Goal: Task Accomplishment & Management: Manage account settings

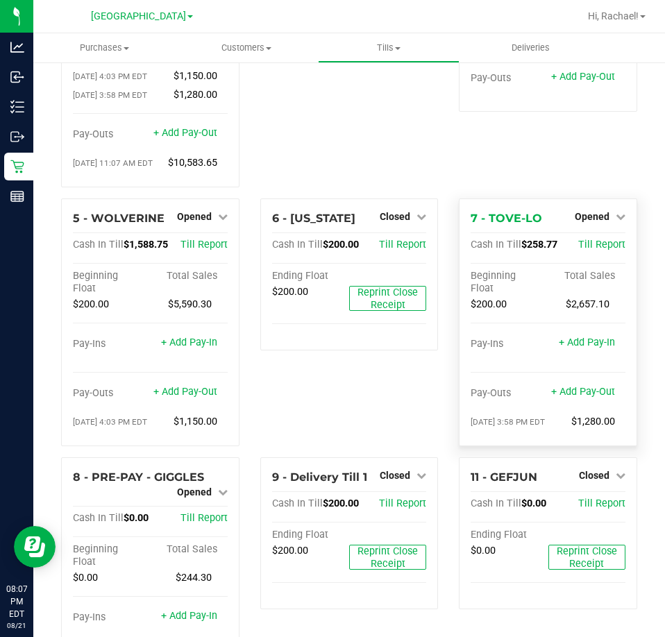
scroll to position [208, 0]
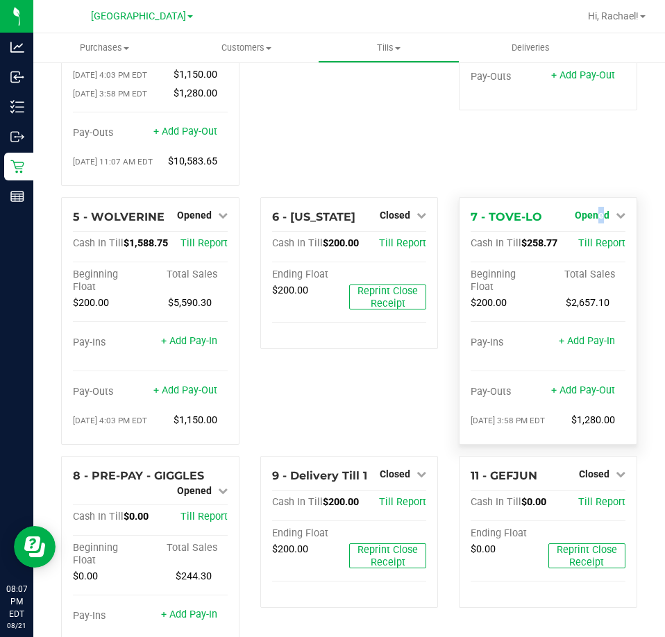
click at [591, 217] on span "Opened" at bounding box center [592, 215] width 35 height 11
click at [579, 239] on link "Close Till" at bounding box center [593, 243] width 37 height 11
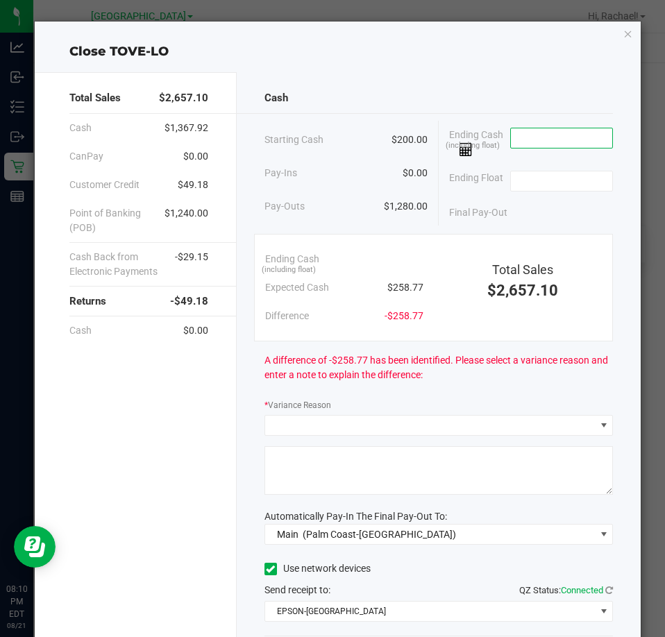
click at [516, 141] on input at bounding box center [562, 137] width 102 height 19
type input "$254.95"
click at [559, 184] on input at bounding box center [562, 180] width 102 height 19
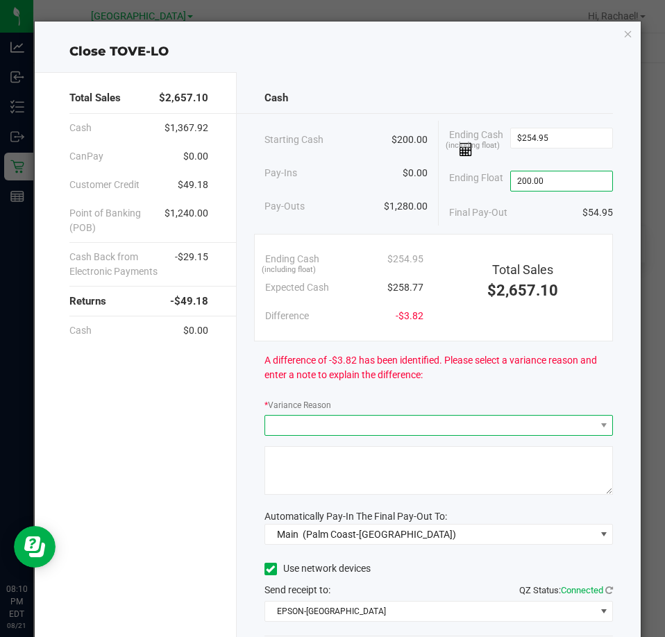
type input "$200.00"
click at [413, 430] on span at bounding box center [430, 425] width 330 height 19
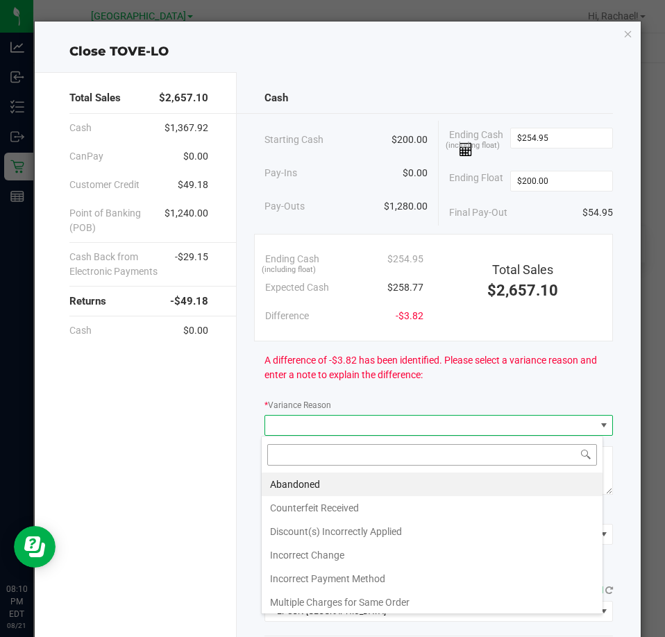
scroll to position [21, 343]
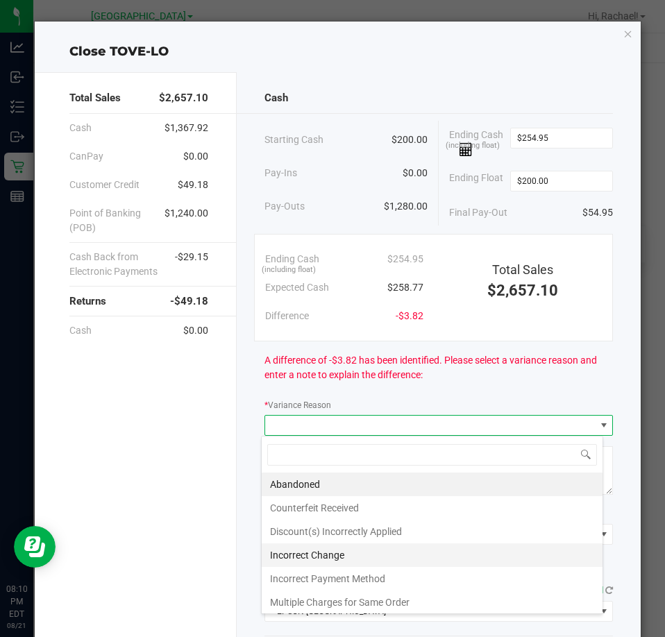
click at [316, 556] on li "Incorrect Change" at bounding box center [432, 555] width 341 height 24
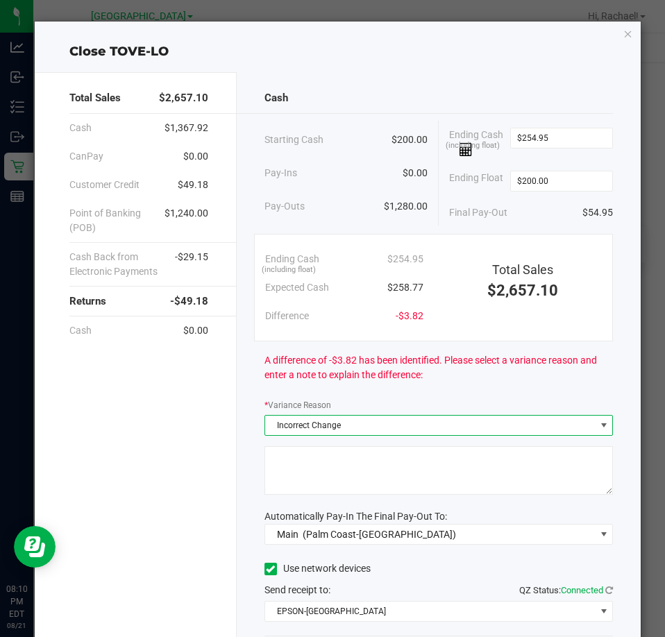
click at [296, 466] on textarea at bounding box center [438, 470] width 348 height 49
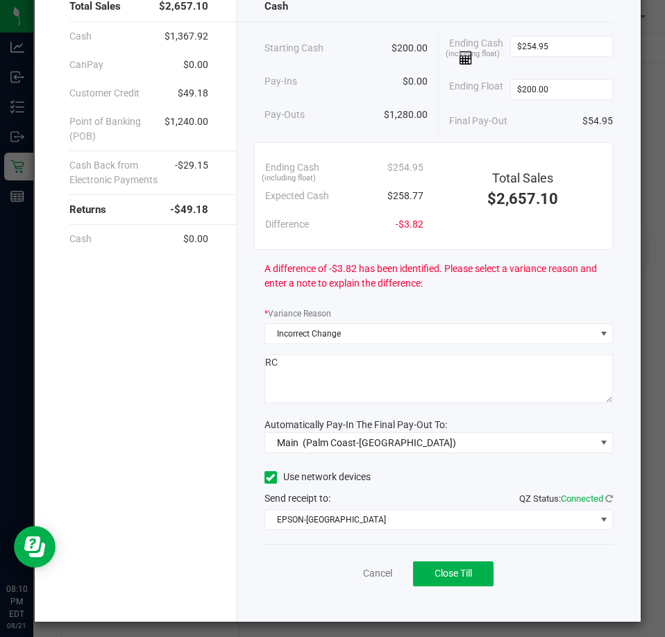
scroll to position [98, 0]
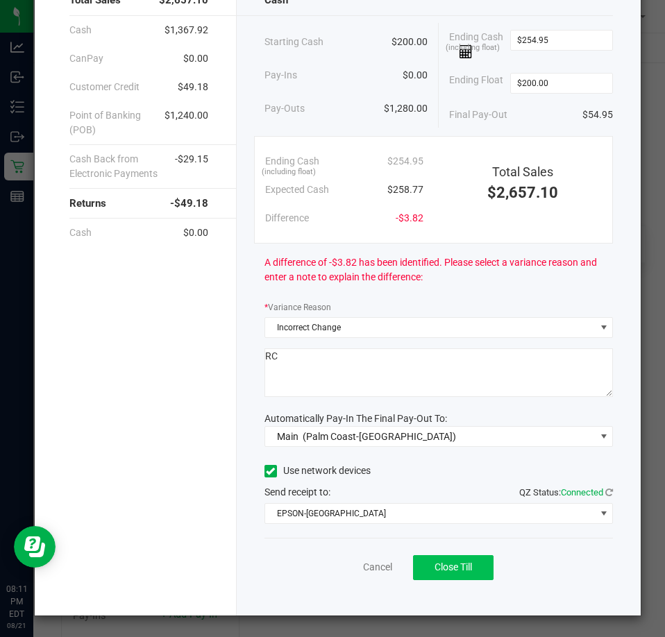
type textarea "RC"
click at [456, 562] on span "Close Till" at bounding box center [452, 566] width 37 height 11
drag, startPoint x: 343, startPoint y: 567, endPoint x: 341, endPoint y: 538, distance: 29.2
click at [343, 567] on link "Dismiss" at bounding box center [346, 567] width 33 height 15
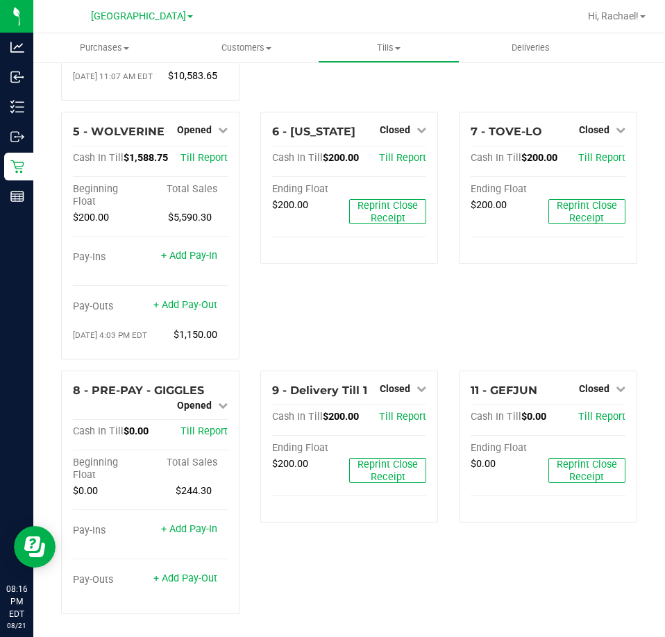
scroll to position [297, 0]
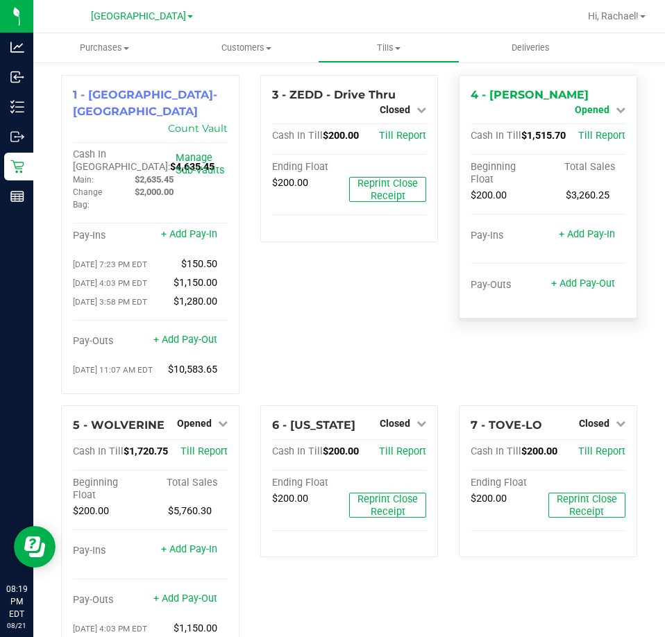
click at [593, 104] on span "Opened" at bounding box center [592, 109] width 35 height 11
click at [588, 119] on link "Close Till" at bounding box center [593, 122] width 37 height 11
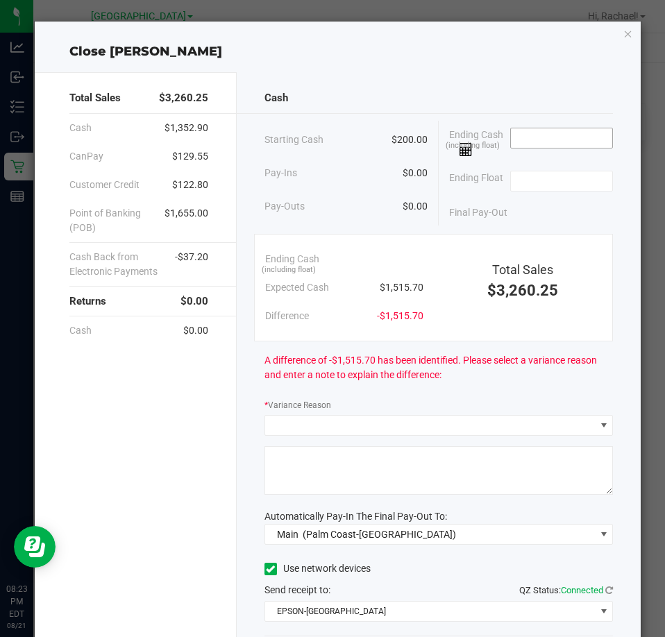
click at [562, 142] on input at bounding box center [562, 137] width 102 height 19
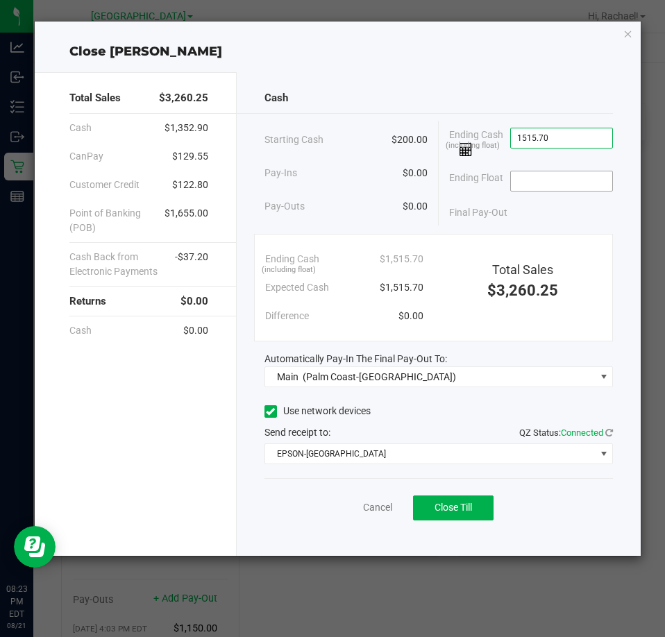
type input "$1,515.70"
click at [538, 176] on input at bounding box center [562, 180] width 102 height 19
type input "$200.00"
click at [543, 211] on div "Final Pay-Out $1,315.70" at bounding box center [531, 212] width 164 height 28
click at [456, 504] on span "Close Till" at bounding box center [452, 507] width 37 height 11
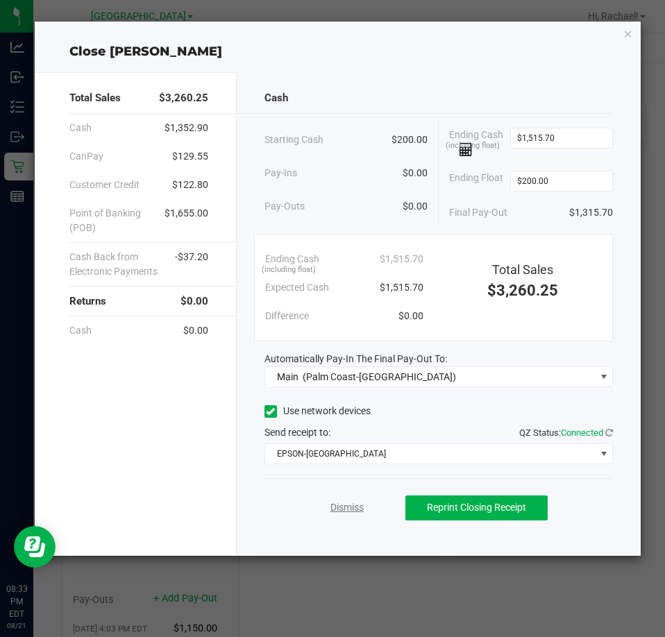
click at [355, 511] on link "Dismiss" at bounding box center [346, 507] width 33 height 15
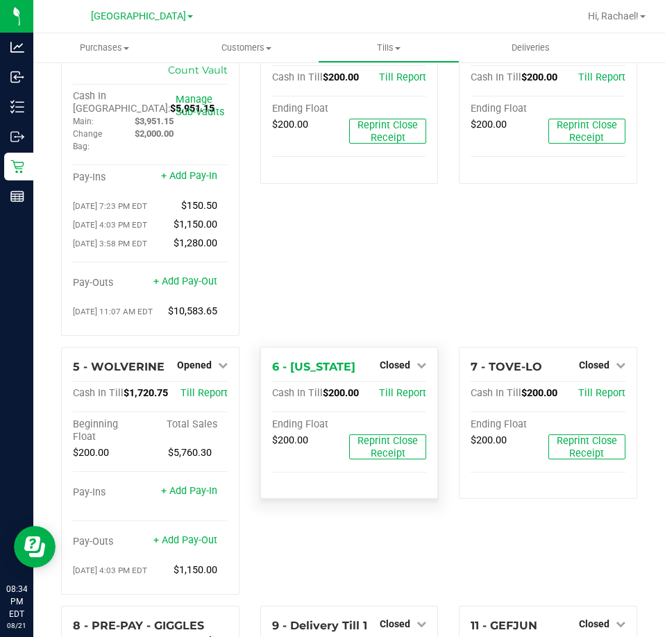
scroll to position [297, 0]
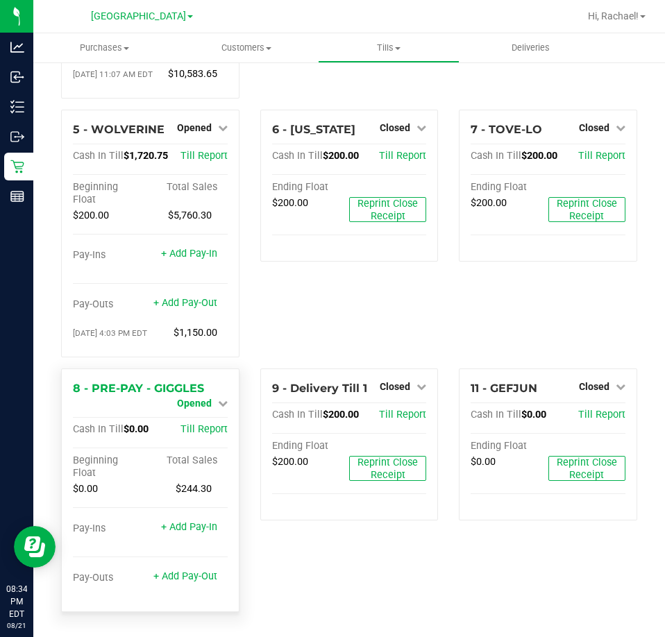
click at [198, 407] on span "Opened" at bounding box center [194, 403] width 35 height 11
click at [200, 417] on link "Close Till" at bounding box center [195, 414] width 37 height 11
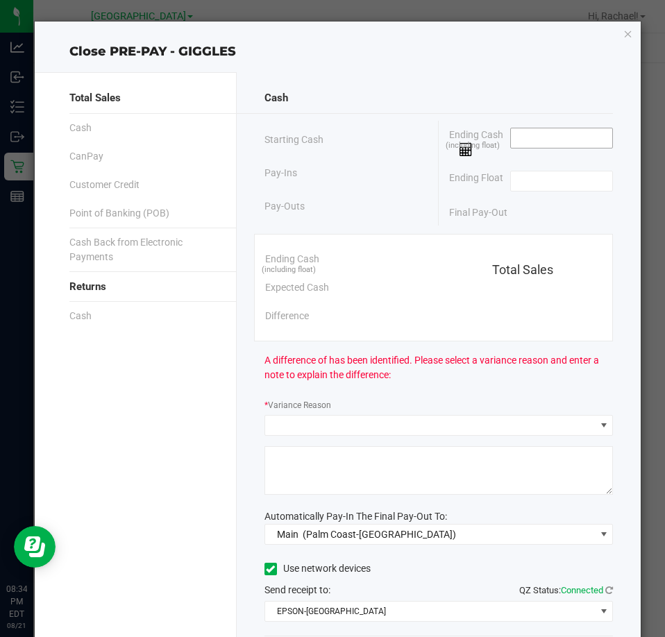
click at [547, 139] on input at bounding box center [562, 137] width 102 height 19
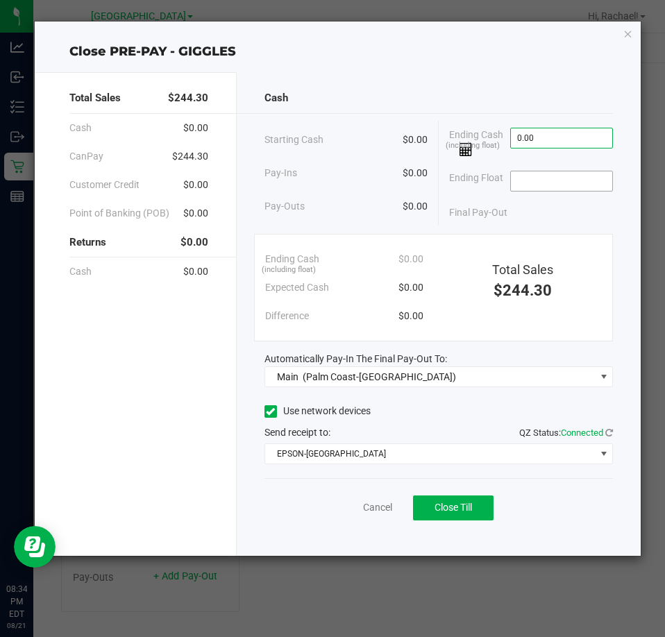
type input "$0.00"
click at [572, 179] on input at bounding box center [562, 180] width 102 height 19
type input "$0.00"
click at [472, 501] on button "Close Till" at bounding box center [453, 507] width 80 height 25
click at [339, 507] on link "Dismiss" at bounding box center [346, 507] width 33 height 15
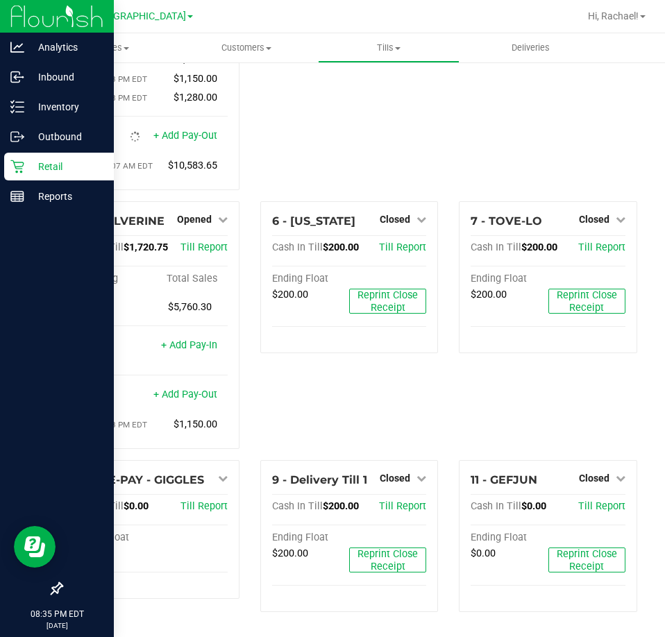
scroll to position [220, 0]
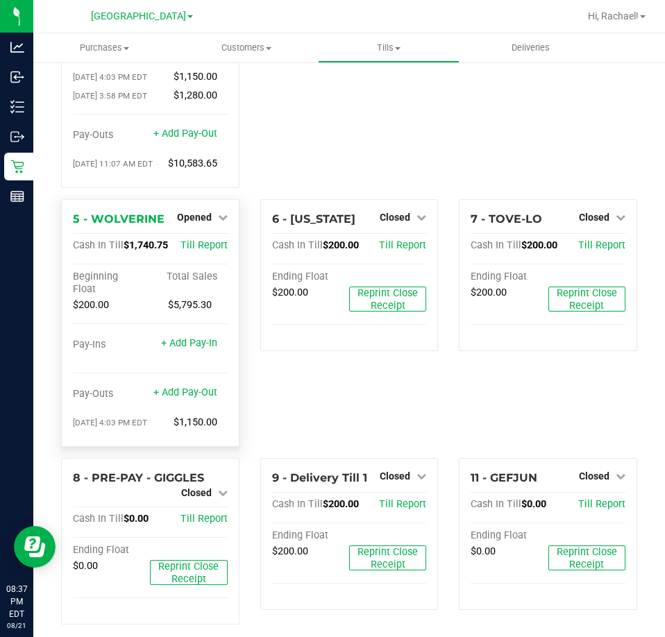
scroll to position [220, 0]
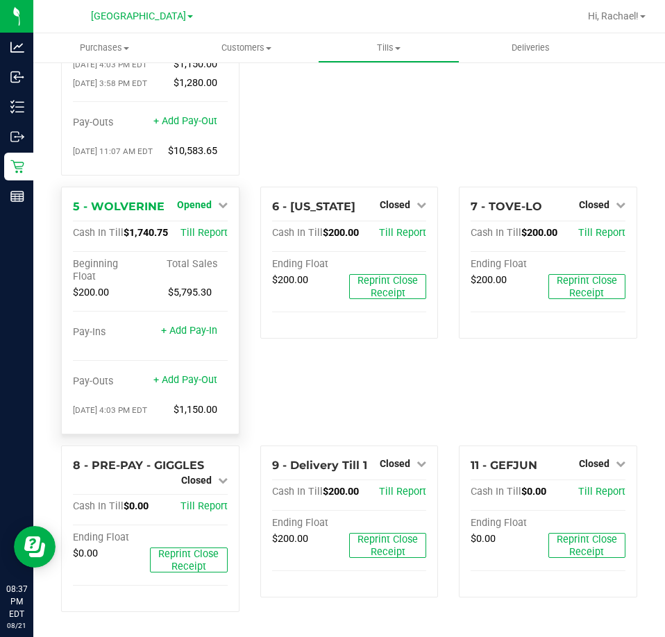
click at [187, 205] on span "Opened" at bounding box center [194, 204] width 35 height 11
click at [191, 232] on link "Close Till" at bounding box center [195, 233] width 37 height 11
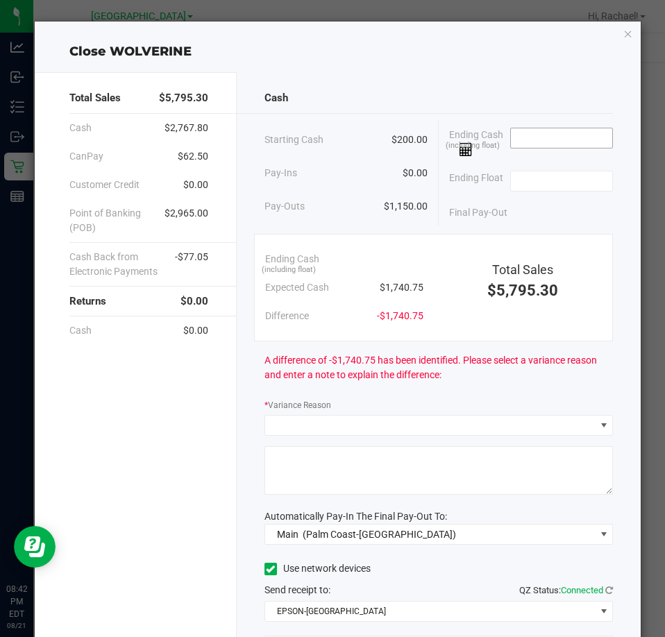
click at [551, 128] on input at bounding box center [562, 137] width 102 height 19
type input "$1,738.15"
click at [529, 182] on input at bounding box center [562, 180] width 102 height 19
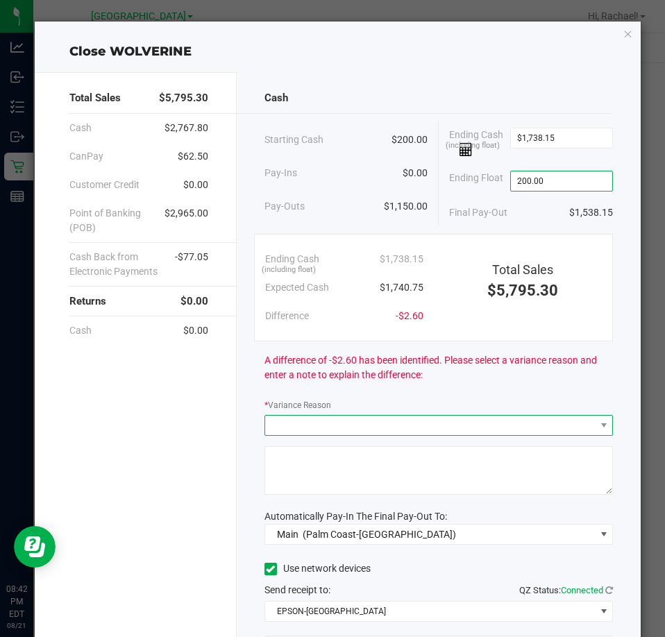
type input "$200.00"
click at [281, 426] on span at bounding box center [430, 425] width 330 height 19
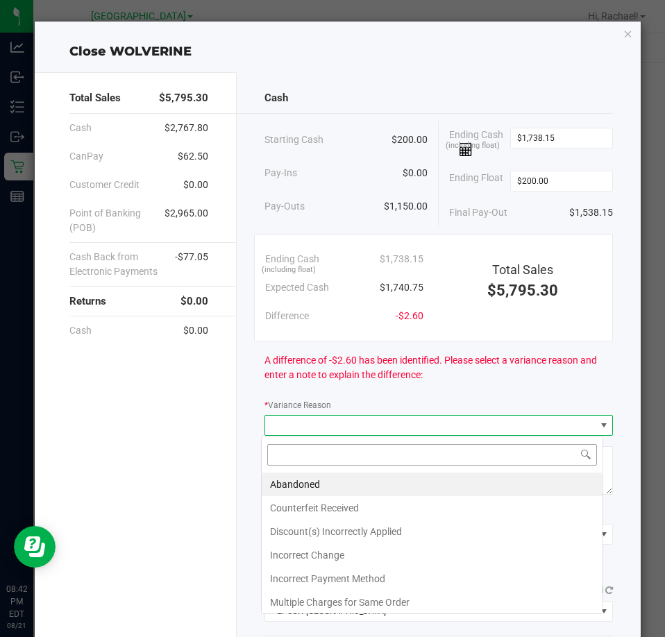
scroll to position [21, 343]
click at [295, 556] on li "Incorrect Change" at bounding box center [432, 555] width 341 height 24
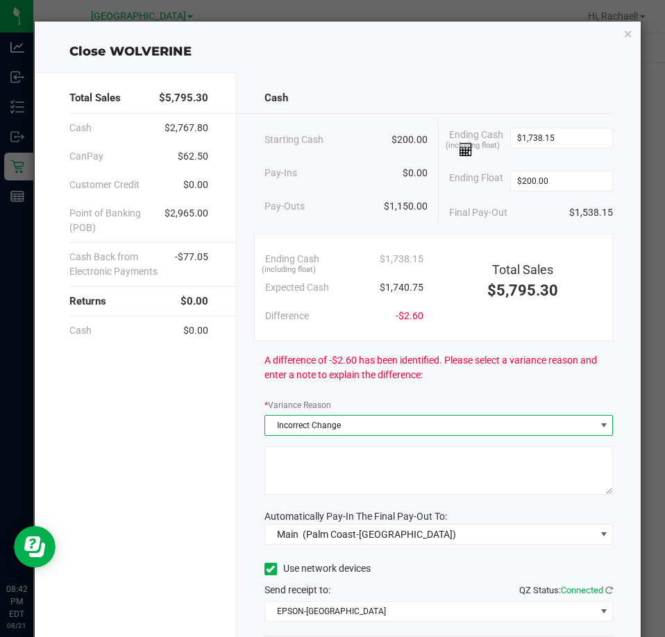
click at [315, 455] on textarea at bounding box center [438, 470] width 348 height 49
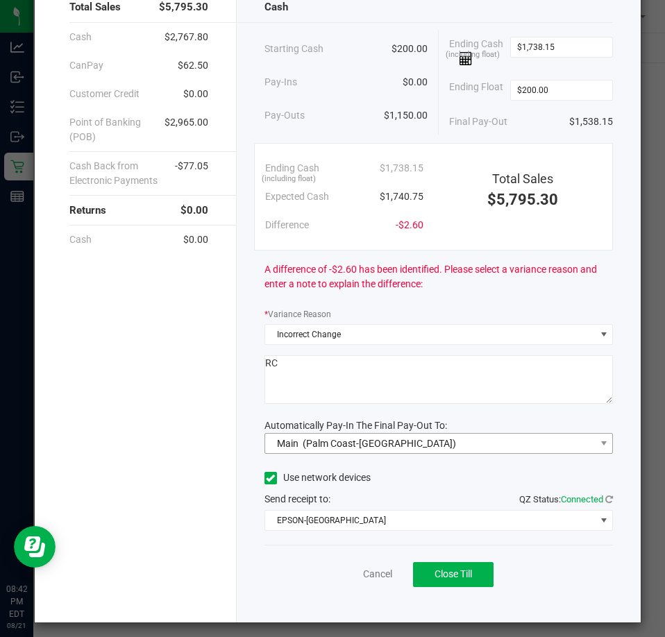
scroll to position [98, 0]
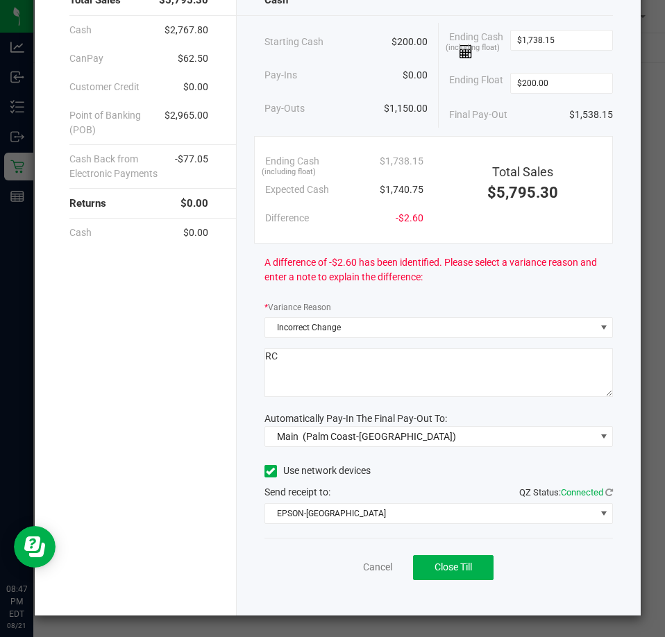
type textarea "RC"
click at [439, 575] on button "Close Till" at bounding box center [453, 567] width 80 height 25
click at [339, 562] on link "Dismiss" at bounding box center [346, 567] width 33 height 15
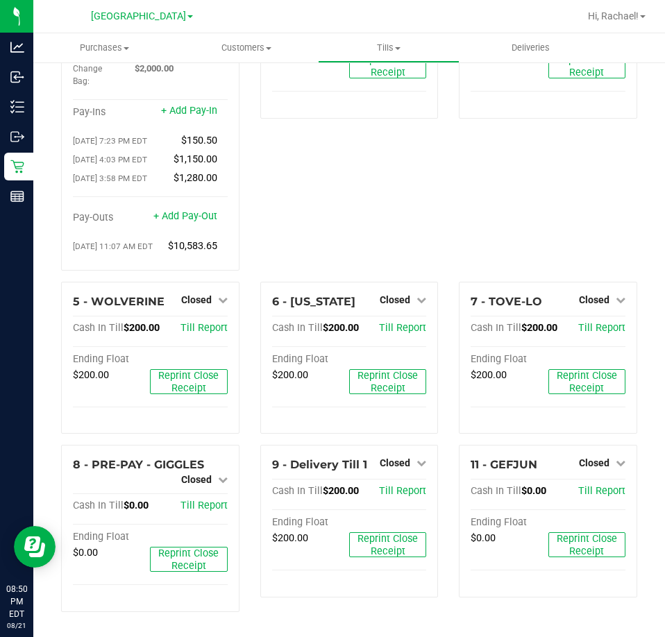
scroll to position [0, 0]
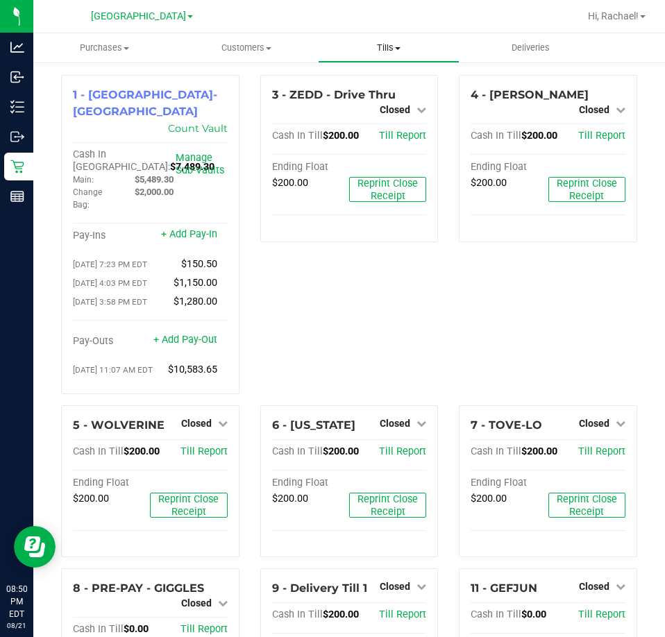
click at [379, 48] on span "Tills" at bounding box center [389, 48] width 141 height 12
click at [380, 97] on span "Reconcile e-payments" at bounding box center [387, 100] width 138 height 12
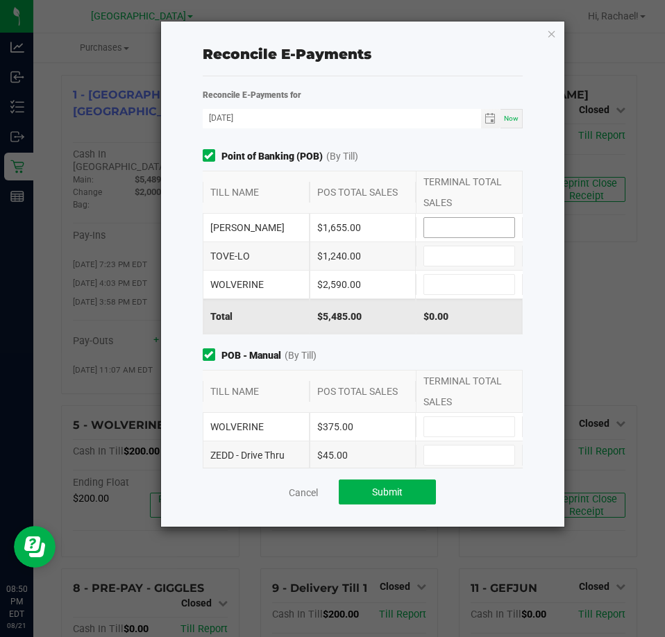
click at [426, 220] on input at bounding box center [469, 227] width 90 height 19
type input "$1,655.00"
drag, startPoint x: 478, startPoint y: 238, endPoint x: 477, endPoint y: 248, distance: 9.7
click at [478, 239] on div "[PERSON_NAME] $1,655.00 $1,655.00" at bounding box center [363, 228] width 321 height 28
click at [475, 257] on input "12540" at bounding box center [469, 255] width 90 height 19
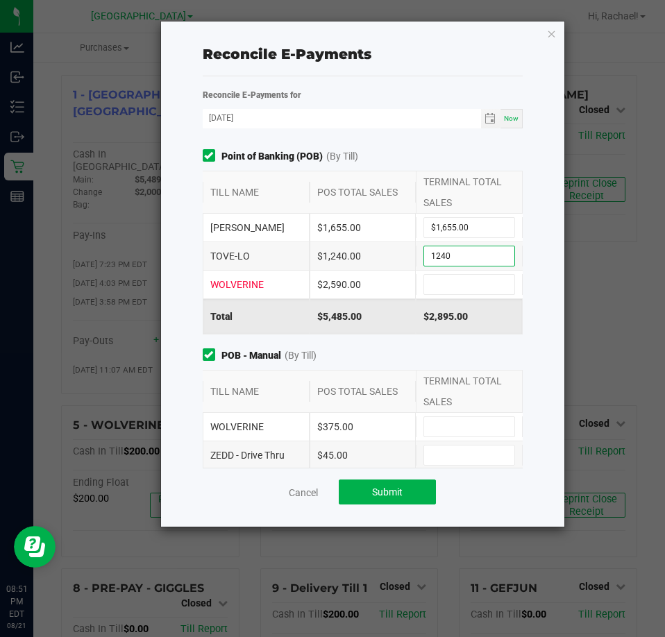
type input "$1,240.00"
type input "$2,590.00"
type input "$375.00"
type input "$45.00"
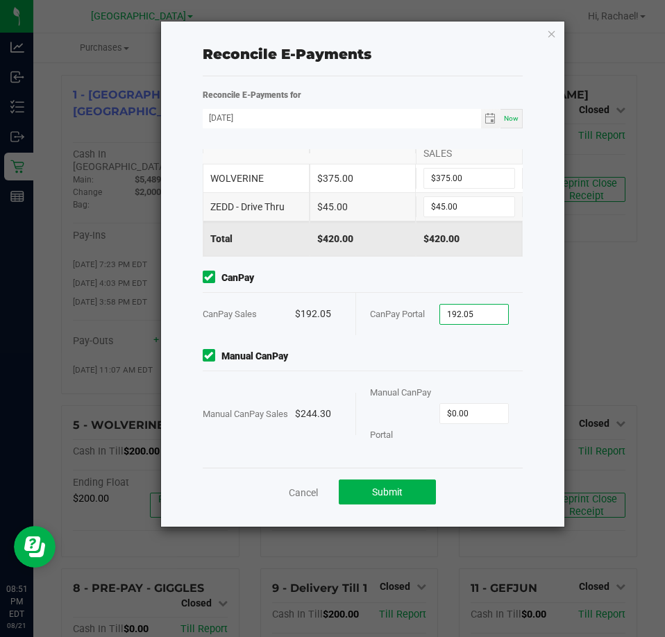
type input "$192.05"
type input "$244.30"
click at [384, 491] on span "Submit" at bounding box center [387, 491] width 31 height 11
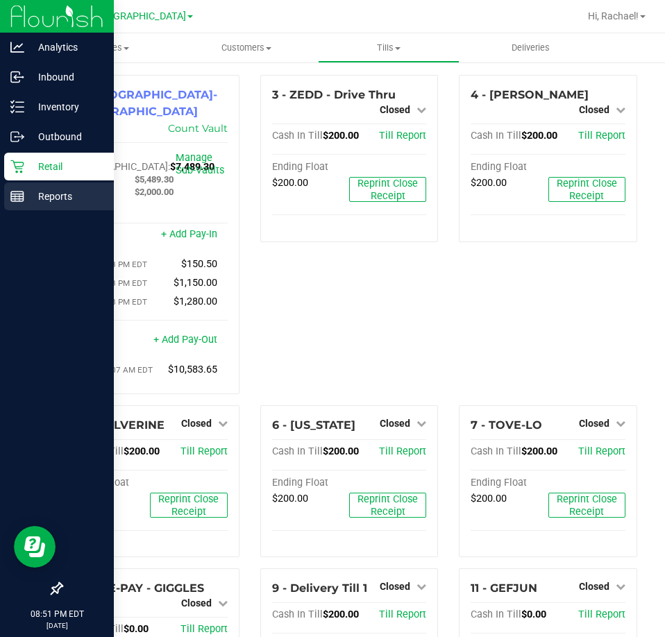
click at [70, 189] on p "Reports" at bounding box center [65, 196] width 83 height 17
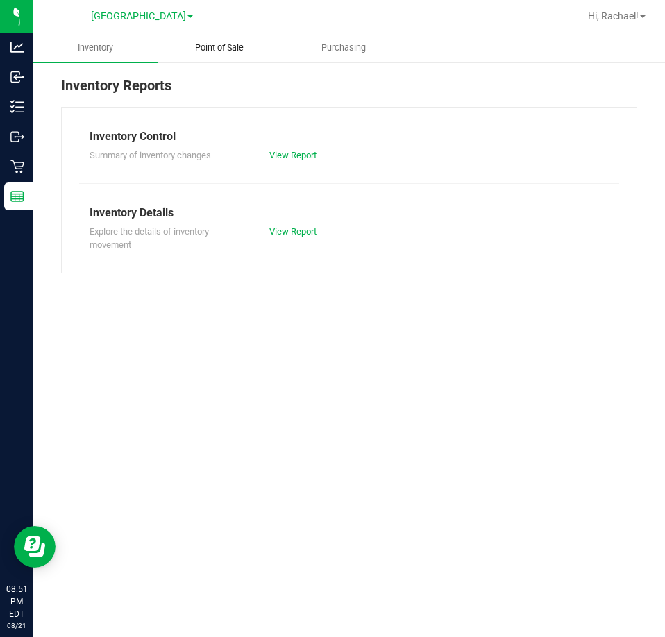
click at [234, 44] on span "Point of Sale" at bounding box center [219, 48] width 86 height 12
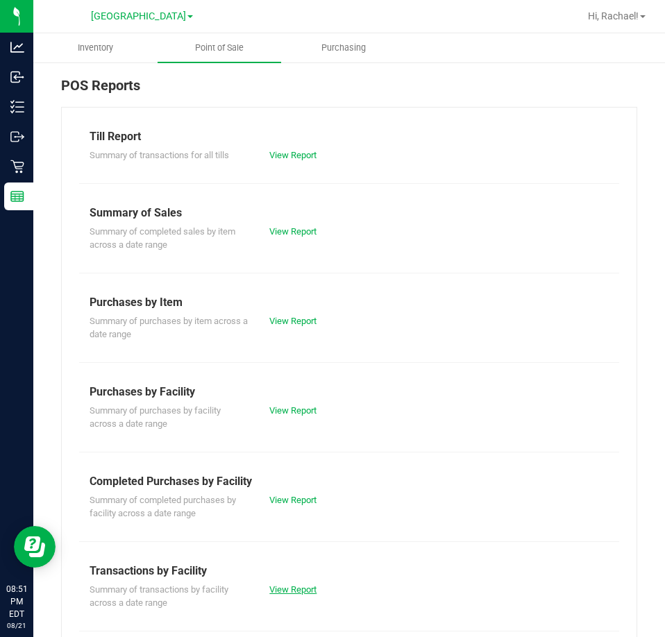
click at [298, 592] on link "View Report" at bounding box center [292, 589] width 47 height 10
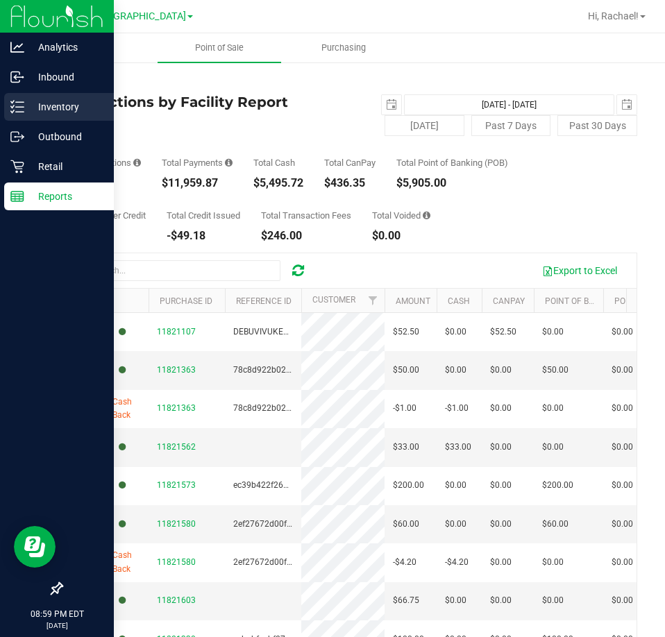
click at [46, 101] on p "Inventory" at bounding box center [65, 107] width 83 height 17
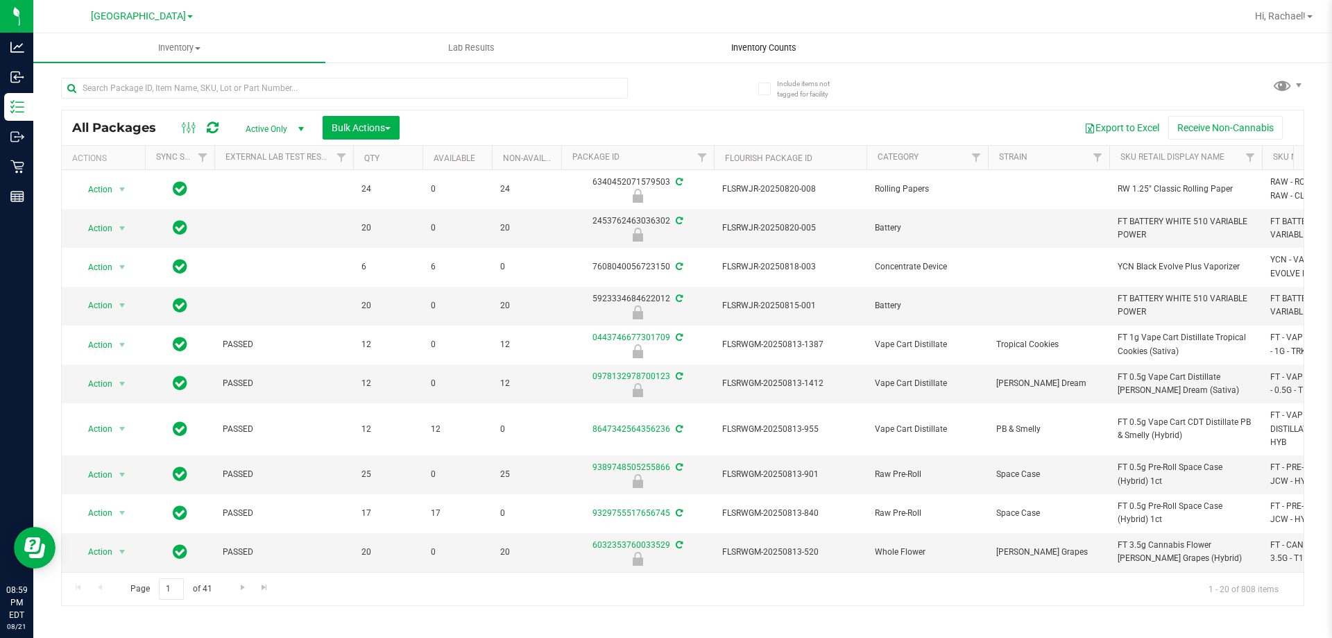
click at [664, 48] on span "Inventory Counts" at bounding box center [764, 48] width 103 height 12
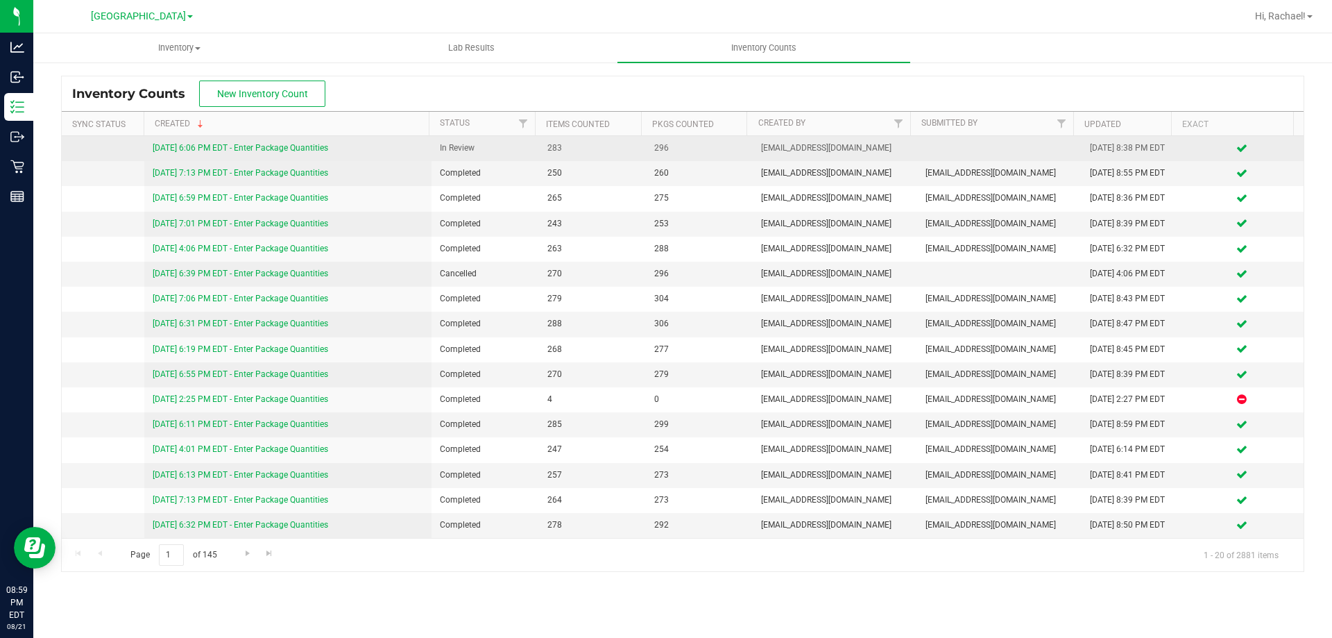
click at [323, 147] on link "[DATE] 6:06 PM EDT - Enter Package Quantities" at bounding box center [241, 148] width 176 height 10
